Goal: Task Accomplishment & Management: Manage account settings

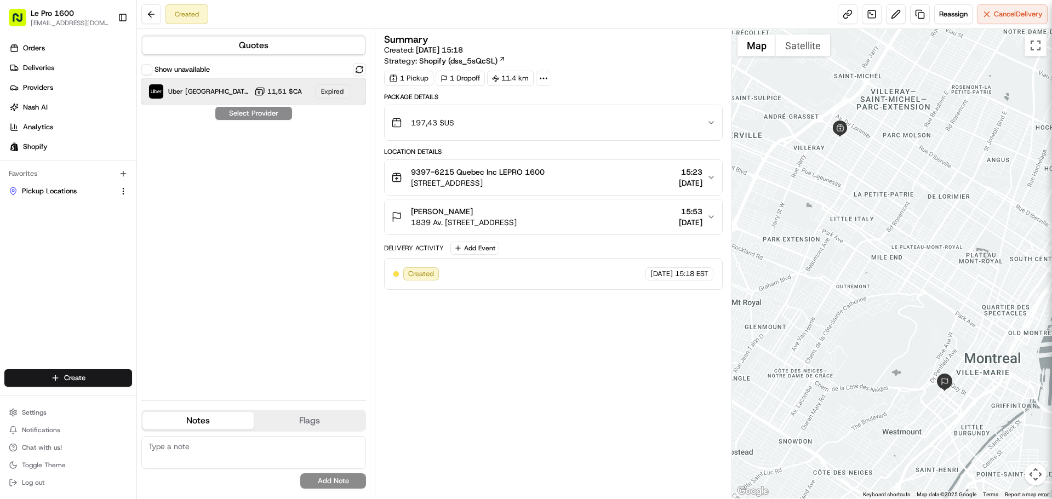
click at [254, 94] on div "Uber [GEOGRAPHIC_DATA] 11,51 $CA Expired" at bounding box center [253, 91] width 225 height 26
click at [264, 115] on div "Show unavailable Uber [GEOGRAPHIC_DATA] 11,51 $CA Expired Select Provider" at bounding box center [253, 227] width 225 height 329
click at [944, 11] on span "Reassign" at bounding box center [953, 14] width 28 height 10
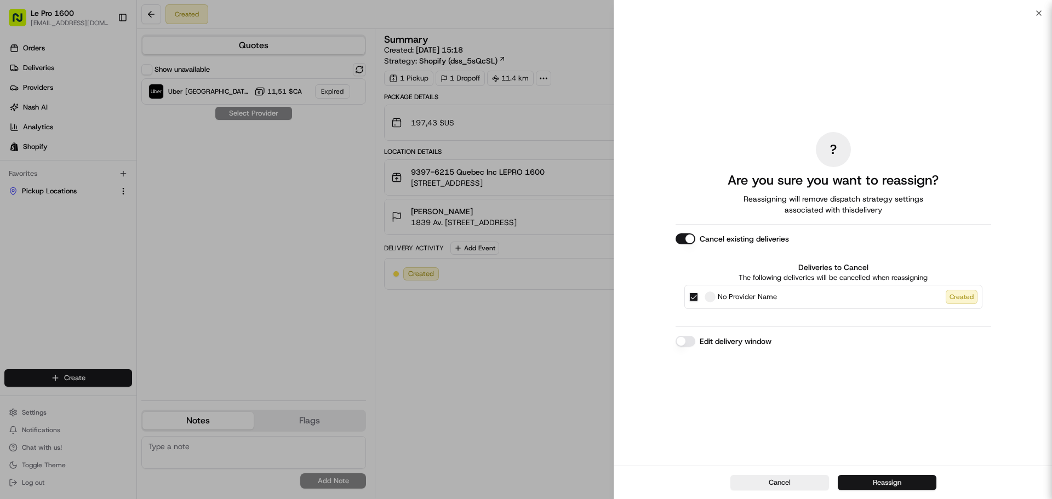
click at [866, 482] on button "Reassign" at bounding box center [887, 482] width 99 height 15
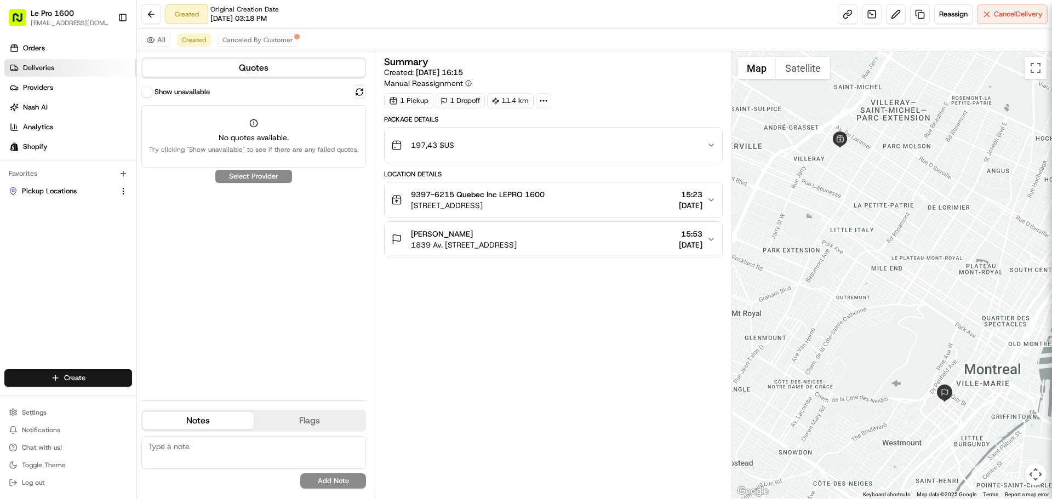
click at [53, 61] on link "Deliveries" at bounding box center [70, 68] width 132 height 18
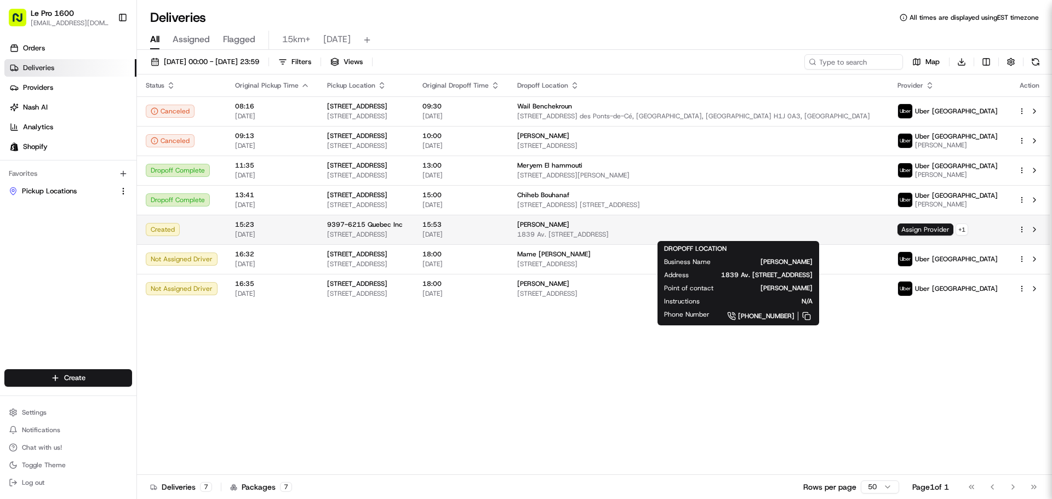
click at [569, 223] on span "[PERSON_NAME]" at bounding box center [543, 224] width 52 height 9
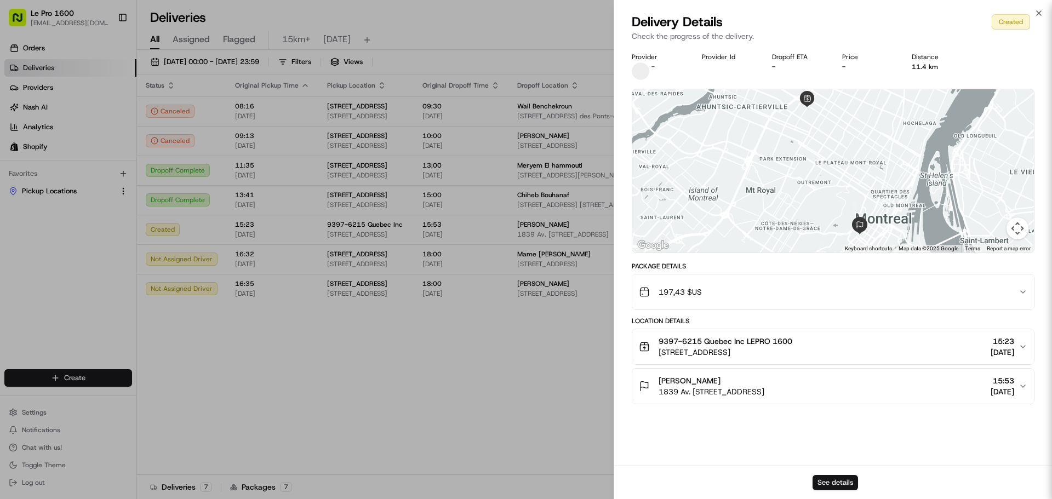
click at [842, 483] on button "See details" at bounding box center [835, 482] width 45 height 15
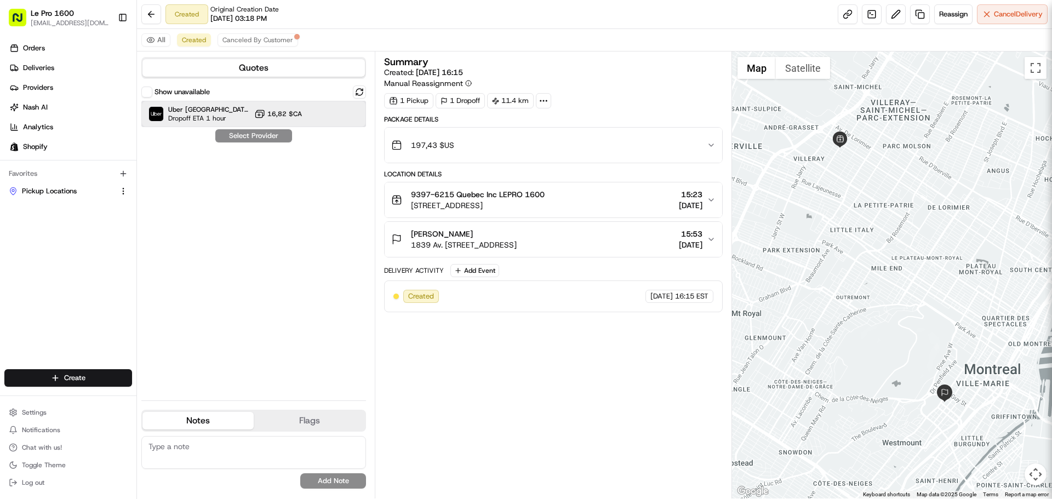
click at [235, 118] on div "Uber Canada Dropoff ETA 1 hour 16,82 $CA" at bounding box center [253, 114] width 225 height 26
click at [249, 140] on button "Assign Provider" at bounding box center [254, 135] width 78 height 13
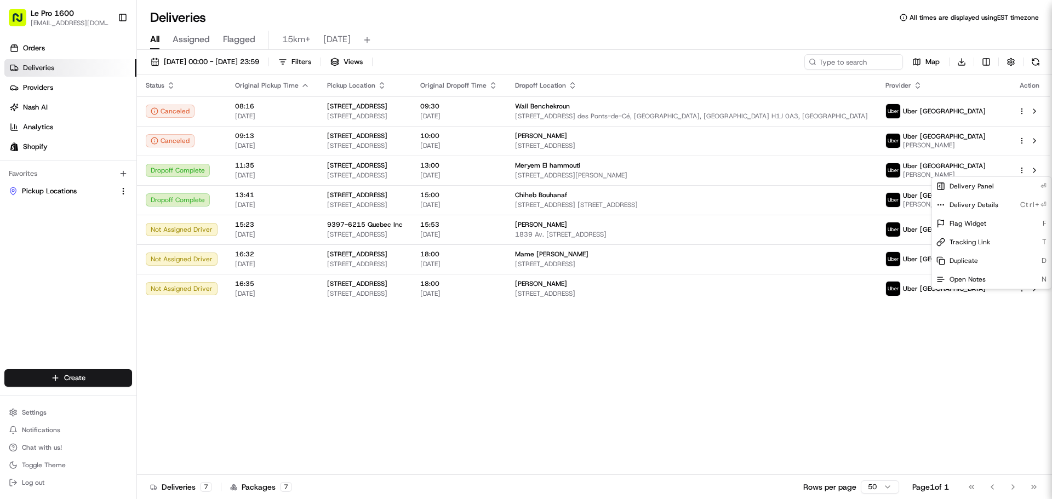
drag, startPoint x: 604, startPoint y: 457, endPoint x: 613, endPoint y: 443, distance: 16.3
click at [608, 451] on html "Le Pro 1600 [EMAIL_ADDRESS][DOMAIN_NAME] Toggle Sidebar Orders Deliveries Provi…" at bounding box center [526, 249] width 1052 height 499
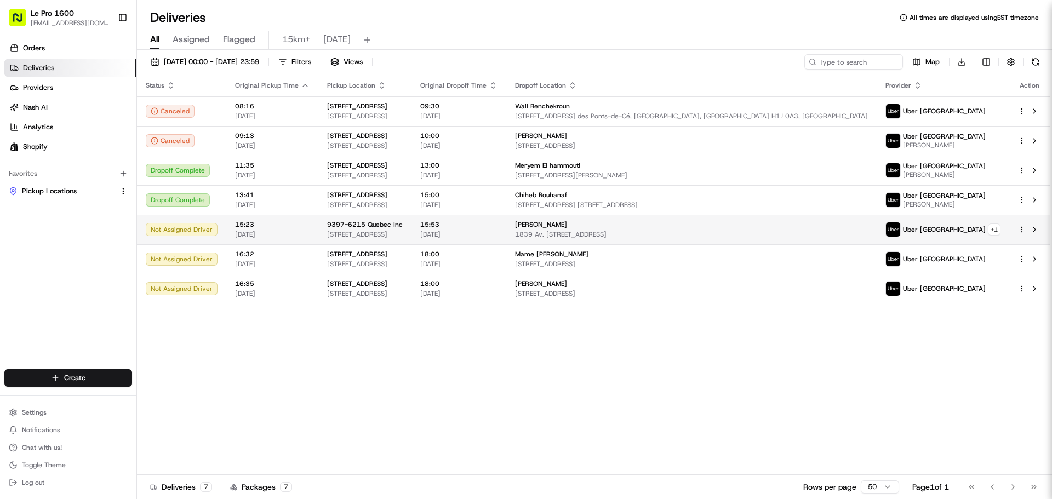
click at [498, 224] on span "15:53" at bounding box center [458, 224] width 77 height 9
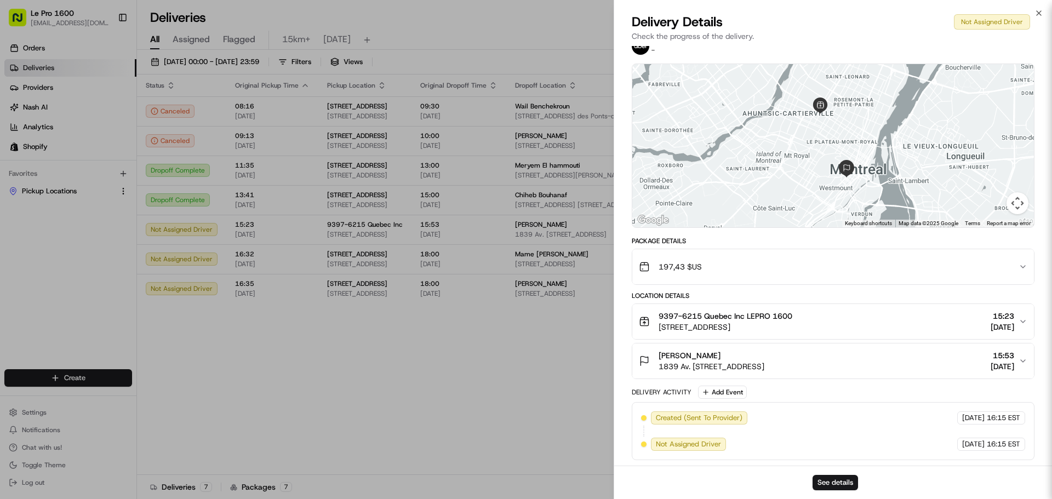
scroll to position [26, 0]
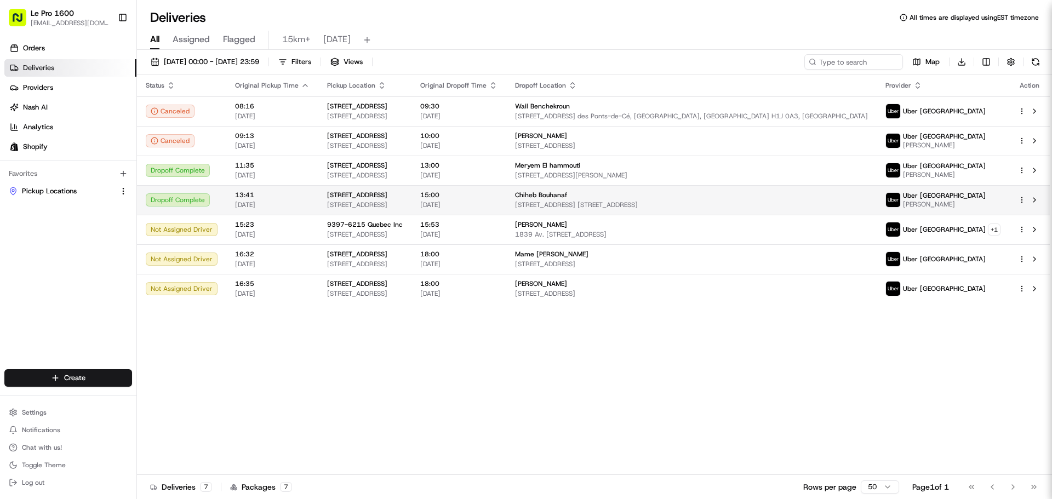
click at [749, 208] on span "5265 Av. de Courtrai #603, Montreal, QC H3W 0B1, Canada" at bounding box center [691, 205] width 353 height 9
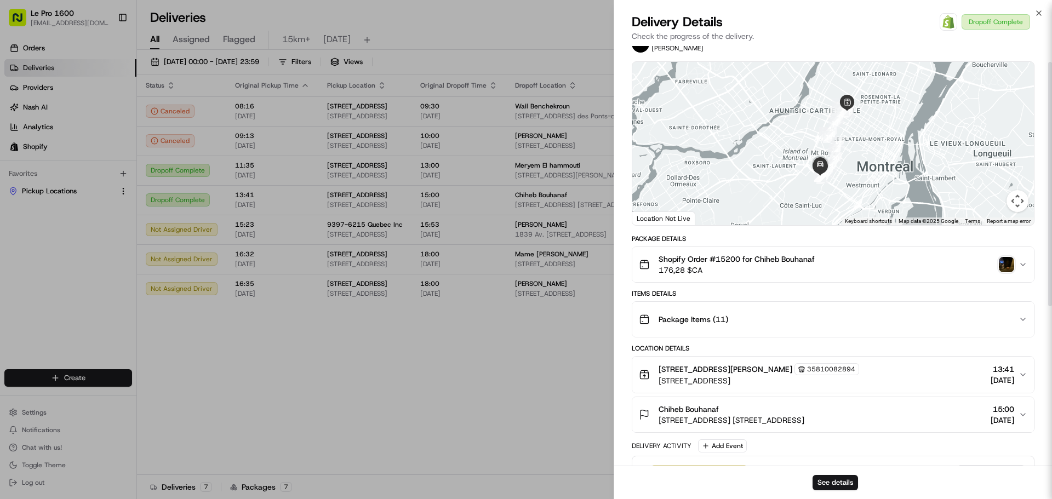
scroll to position [0, 0]
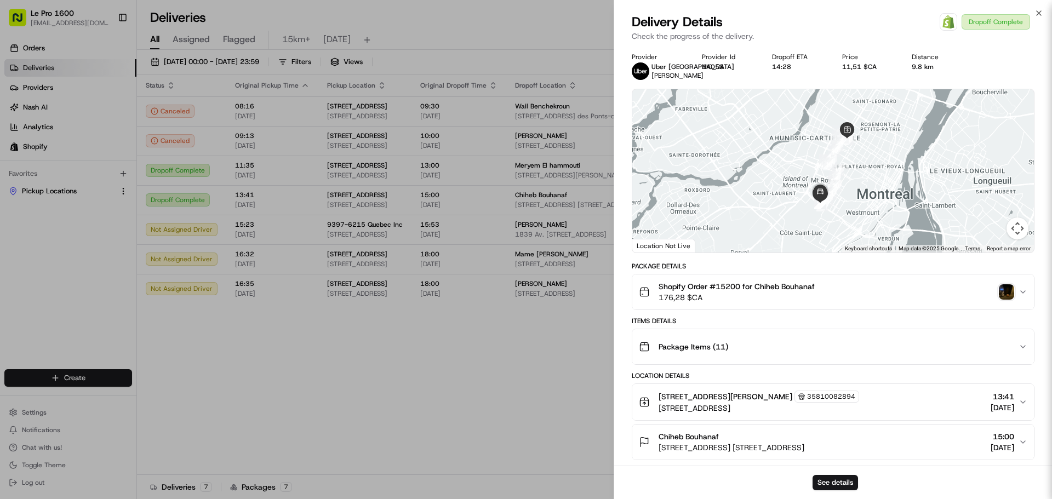
click at [1025, 295] on button "Shopify Order #15200 for Chiheb Bouhanaf 176,28 $CA" at bounding box center [833, 292] width 402 height 35
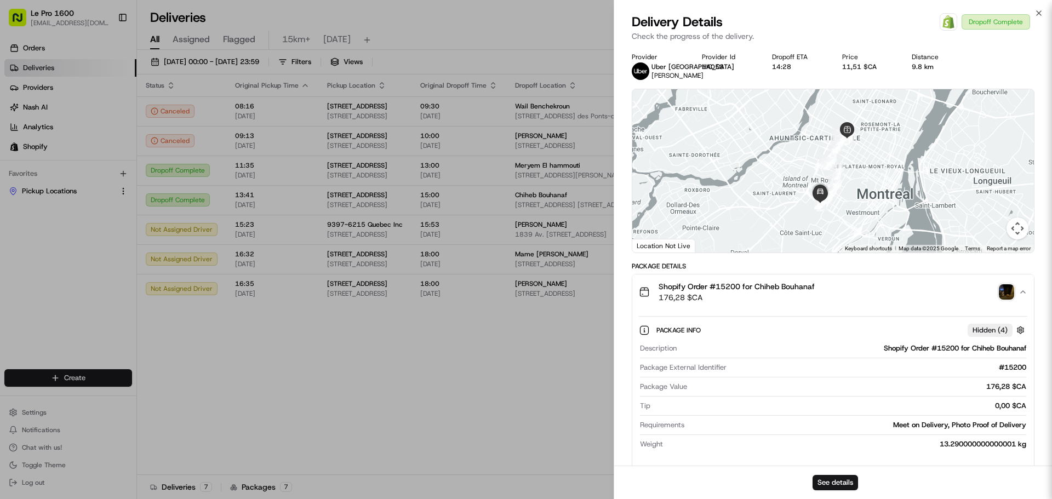
click at [1009, 295] on img "button" at bounding box center [1006, 291] width 15 height 15
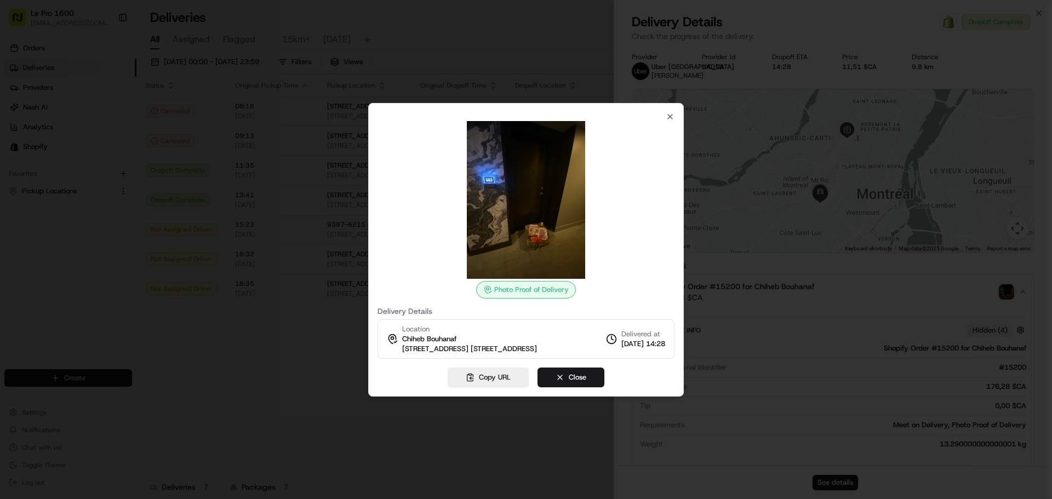
click at [524, 233] on img at bounding box center [526, 200] width 158 height 158
click at [671, 112] on icon "button" at bounding box center [670, 116] width 9 height 9
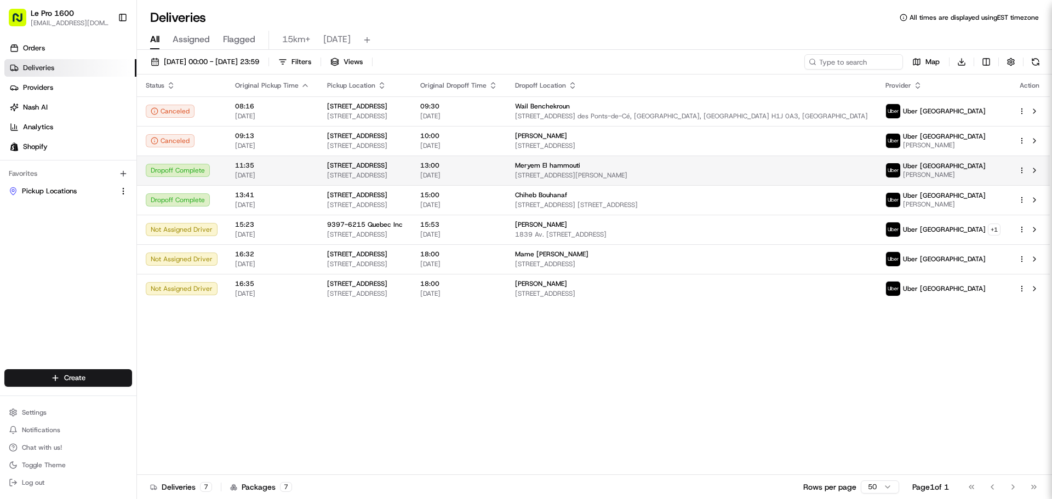
click at [230, 167] on td "11:35 20/08/2025" at bounding box center [272, 171] width 92 height 30
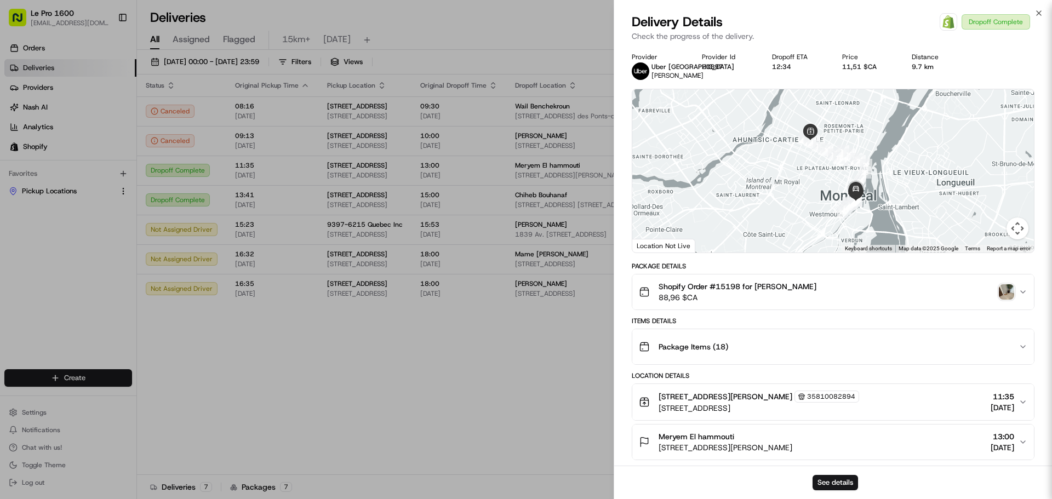
click at [1003, 300] on img "button" at bounding box center [1006, 291] width 15 height 15
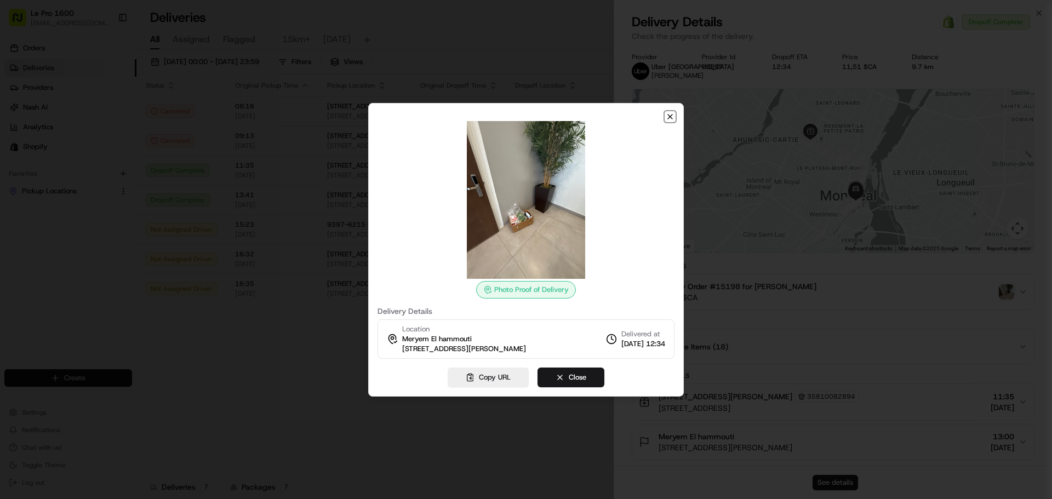
click at [672, 117] on icon "button" at bounding box center [670, 116] width 9 height 9
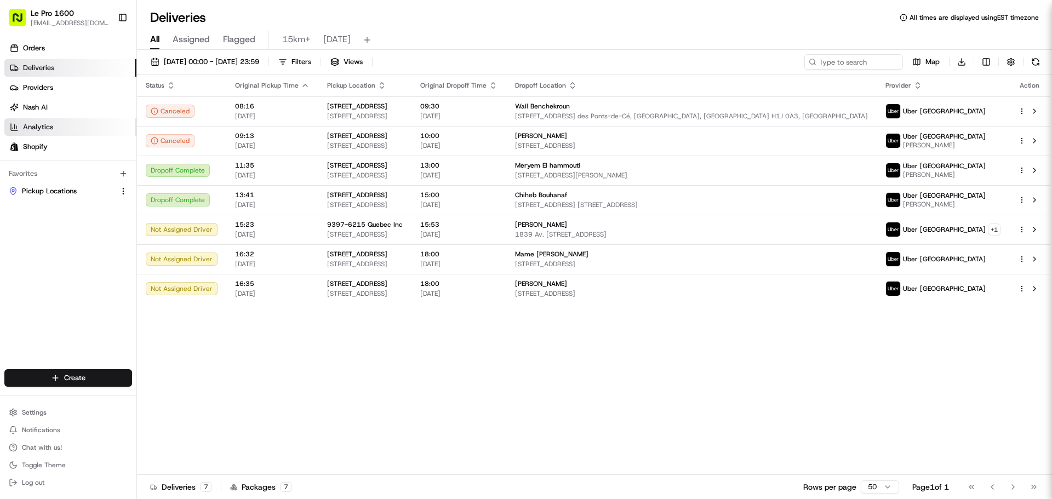
click at [89, 123] on link "Analytics" at bounding box center [70, 127] width 132 height 18
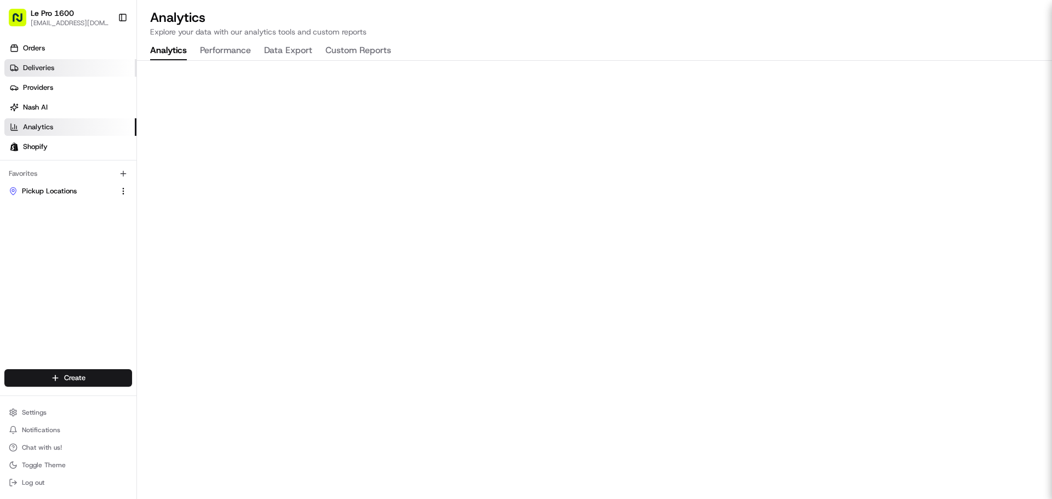
click at [31, 67] on span "Deliveries" at bounding box center [38, 68] width 31 height 10
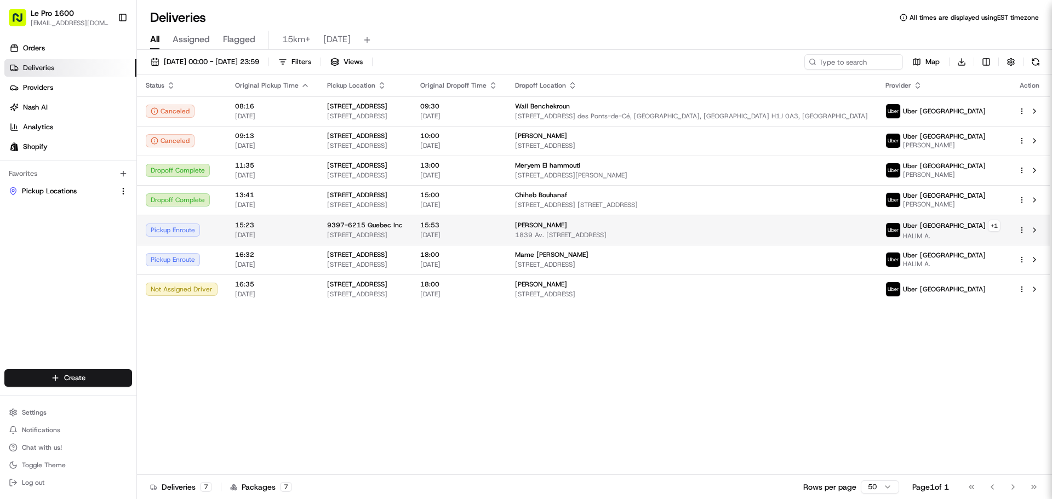
click at [259, 228] on span "15:23" at bounding box center [272, 225] width 75 height 9
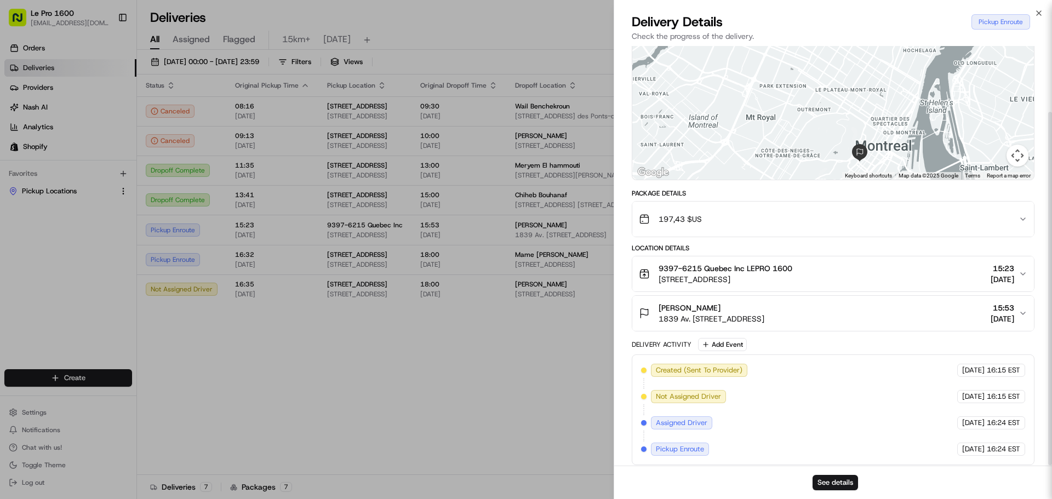
scroll to position [79, 0]
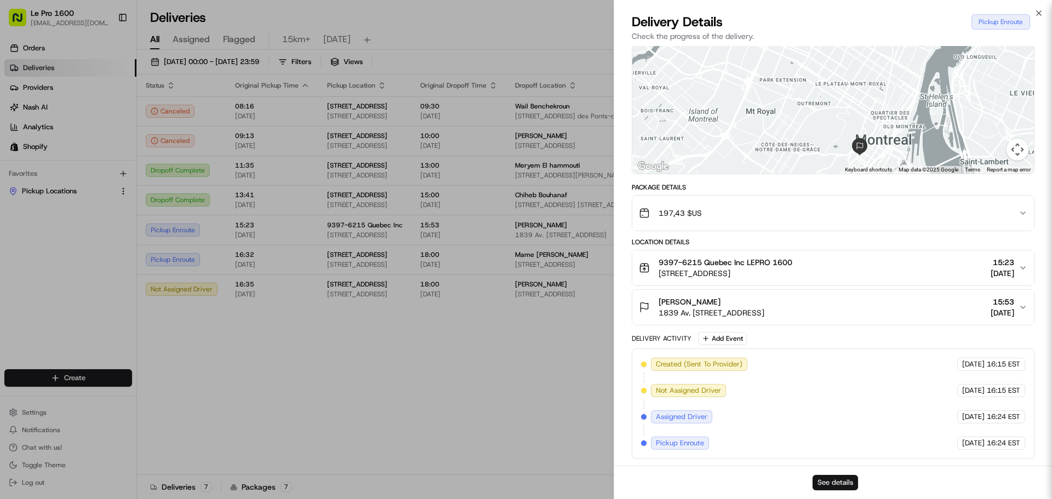
click at [817, 479] on button "See details" at bounding box center [835, 482] width 45 height 15
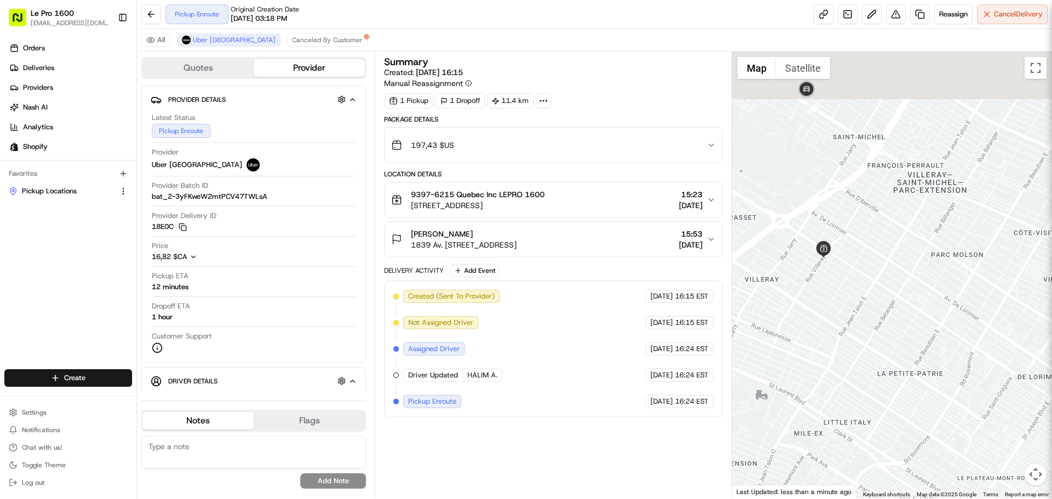
drag, startPoint x: 865, startPoint y: 203, endPoint x: 814, endPoint y: 525, distance: 325.7
click at [814, 499] on html "Le Pro 1600 info@lepro1600.com Toggle Sidebar Orders Deliveries Providers Nash …" at bounding box center [526, 249] width 1052 height 499
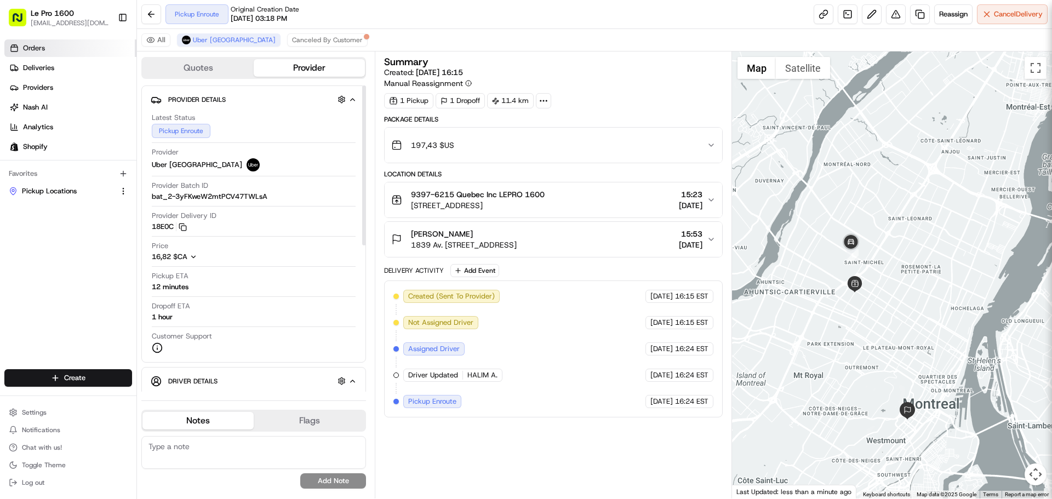
click at [41, 51] on span "Orders" at bounding box center [34, 48] width 22 height 10
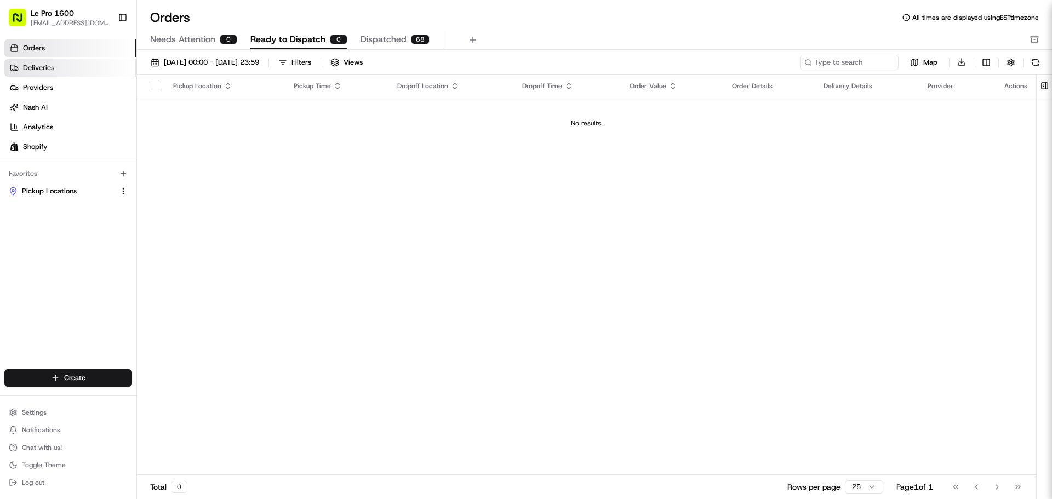
click at [48, 67] on span "Deliveries" at bounding box center [38, 68] width 31 height 10
